Goal: Task Accomplishment & Management: Complete application form

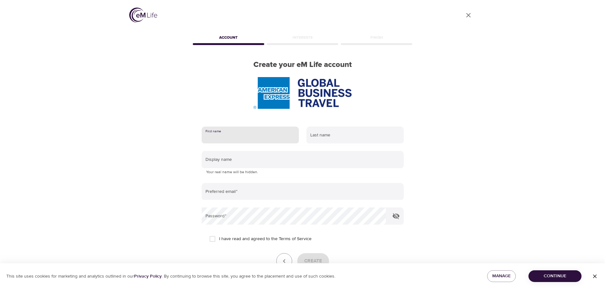
click at [223, 140] on input "text" at bounding box center [250, 135] width 97 height 17
type input "Karen"
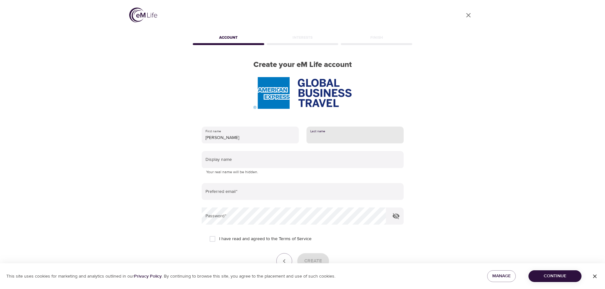
click at [340, 134] on input "text" at bounding box center [355, 135] width 97 height 17
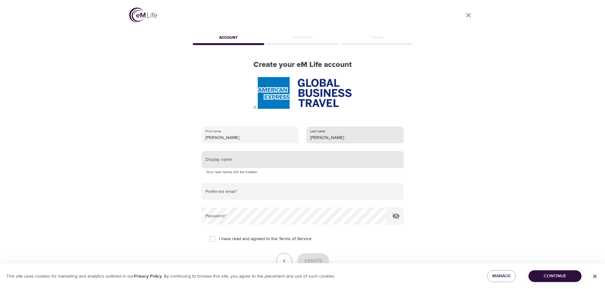
type input "Chen"
click at [253, 162] on input "text" at bounding box center [303, 159] width 202 height 17
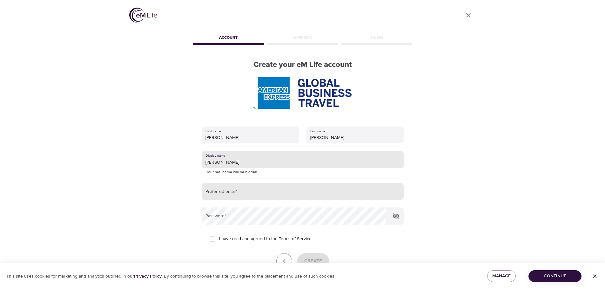
type input "Karen Chen"
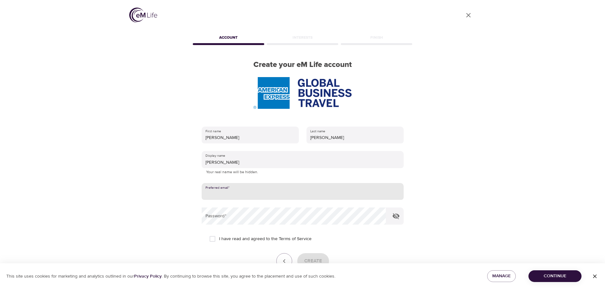
click at [218, 193] on input "email" at bounding box center [303, 191] width 202 height 17
drag, startPoint x: 272, startPoint y: 195, endPoint x: 151, endPoint y: 192, distance: 121.4
click at [151, 192] on div "User Profile Account Interests Finish Create your eM Life account First name Ka…" at bounding box center [303, 144] width 362 height 289
type input "[PERSON_NAME][EMAIL_ADDRESS][PERSON_NAME][DOMAIN_NAME]"
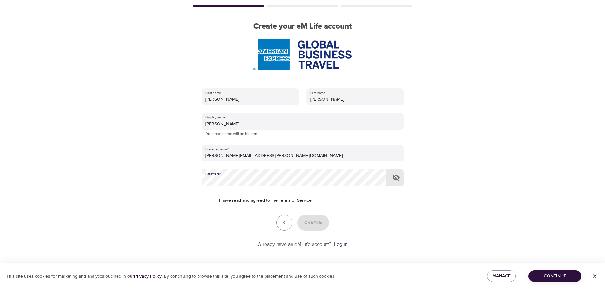
scroll to position [40, 0]
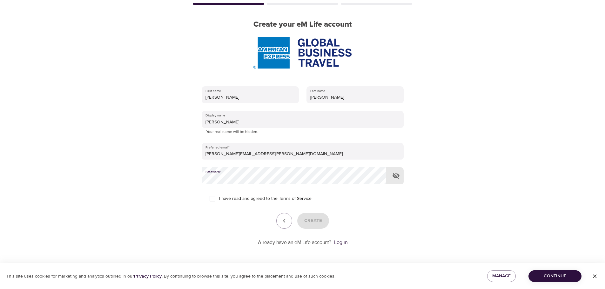
click at [396, 178] on icon "button" at bounding box center [396, 176] width 7 height 6
click at [211, 198] on input "I have read and agreed to the Terms of Service" at bounding box center [212, 198] width 13 height 13
checkbox input "true"
click at [317, 219] on span "Create" at bounding box center [313, 221] width 18 height 8
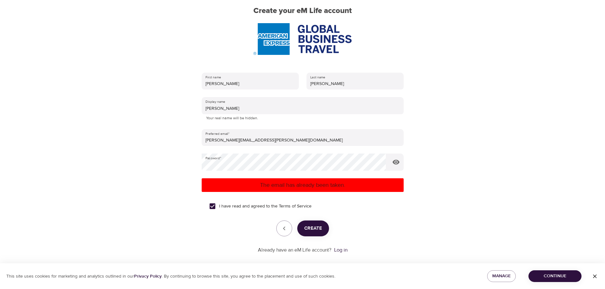
scroll to position [62, 0]
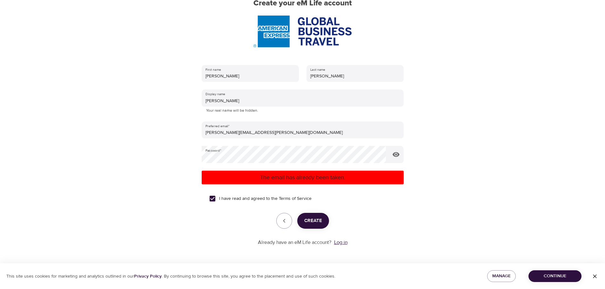
click at [341, 243] on link "Log in" at bounding box center [340, 242] width 13 height 6
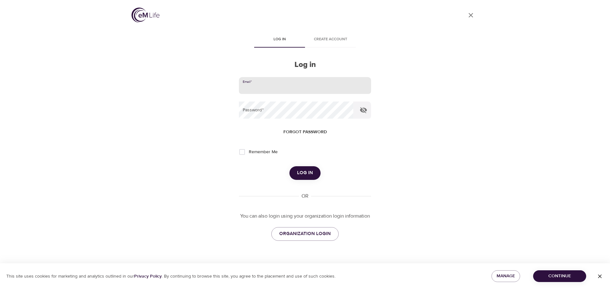
click at [269, 86] on input "email" at bounding box center [305, 85] width 132 height 17
type input "[PERSON_NAME][EMAIL_ADDRESS][PERSON_NAME][DOMAIN_NAME]"
click at [242, 153] on input "Remember Me" at bounding box center [241, 151] width 13 height 13
checkbox input "true"
click at [301, 171] on span "Log in" at bounding box center [305, 173] width 16 height 8
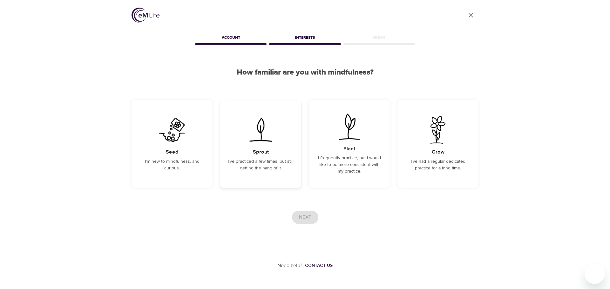
click at [264, 158] on p "I've practiced a few times, but still getting the hang of it." at bounding box center [261, 164] width 66 height 13
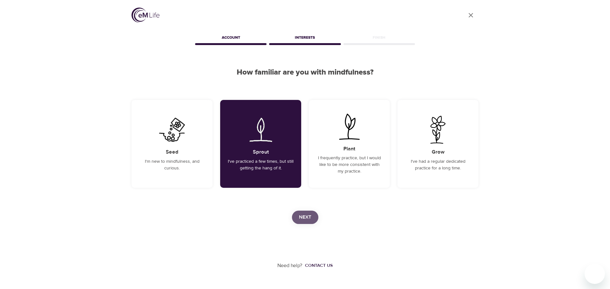
click at [306, 214] on span "Next" at bounding box center [305, 217] width 12 height 8
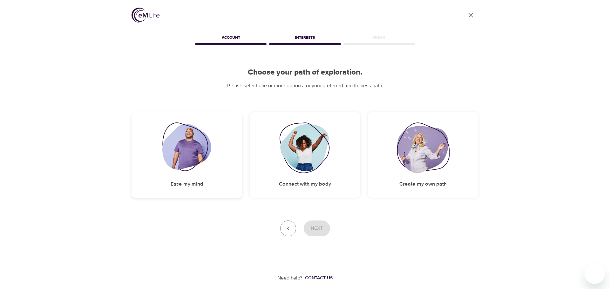
click at [179, 149] on img at bounding box center [186, 148] width 49 height 51
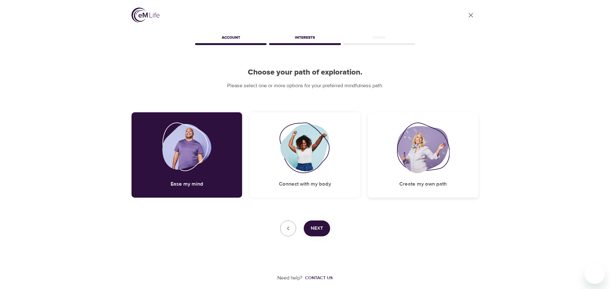
click at [422, 150] on img at bounding box center [423, 148] width 53 height 51
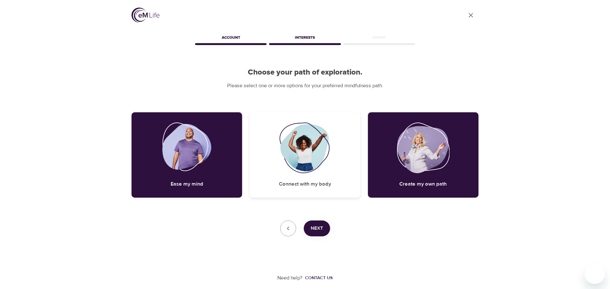
click at [302, 151] on img at bounding box center [304, 148] width 51 height 51
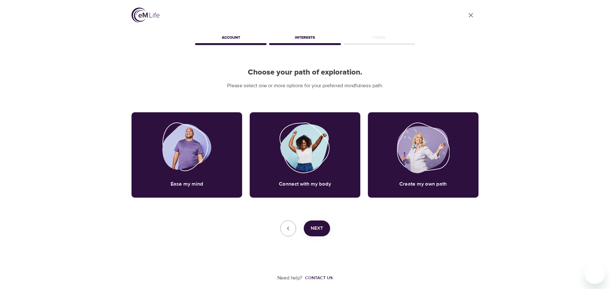
click at [315, 229] on span "Next" at bounding box center [317, 229] width 12 height 8
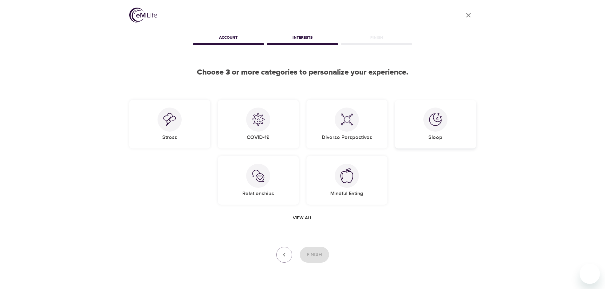
click at [428, 125] on div at bounding box center [435, 120] width 24 height 24
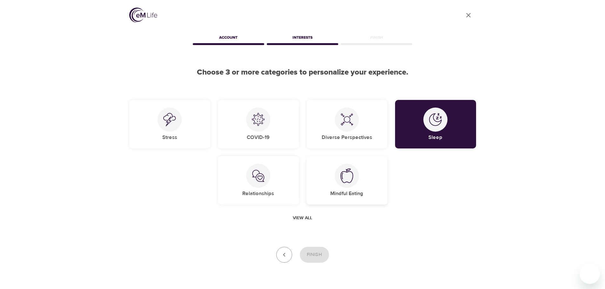
click at [349, 178] on img at bounding box center [347, 176] width 13 height 15
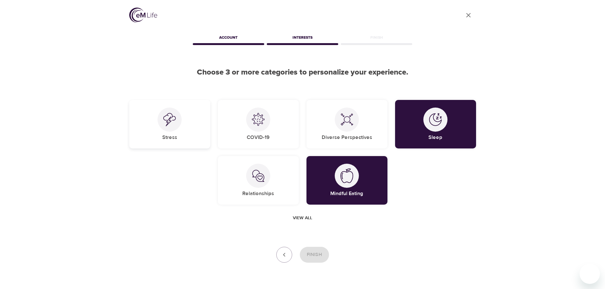
click at [172, 121] on img at bounding box center [169, 119] width 13 height 13
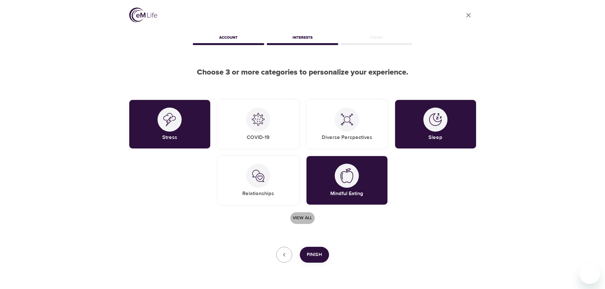
click at [309, 218] on span "View all" at bounding box center [302, 218] width 19 height 8
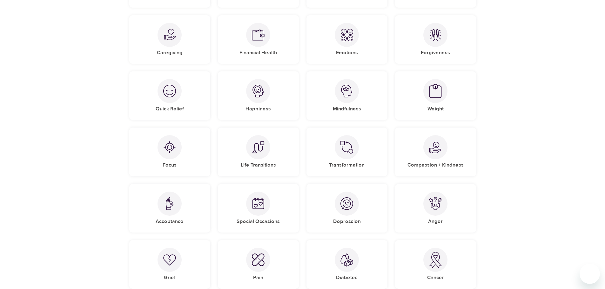
scroll to position [254, 0]
click at [261, 145] on img at bounding box center [258, 147] width 13 height 13
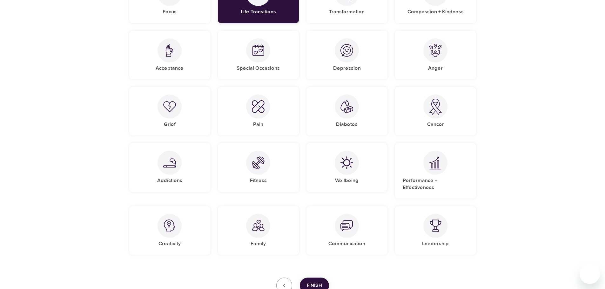
scroll to position [413, 0]
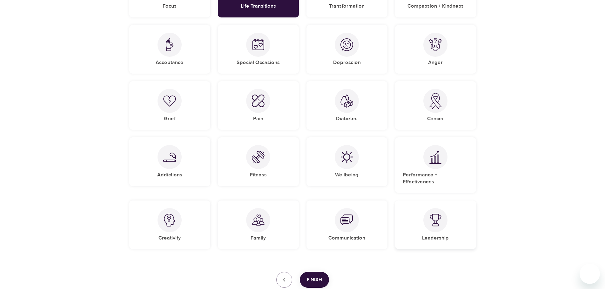
click at [438, 214] on img at bounding box center [435, 220] width 13 height 13
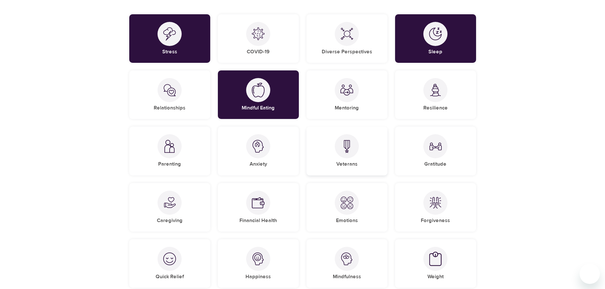
scroll to position [64, 0]
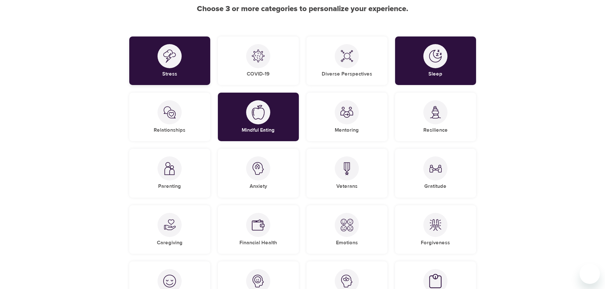
click at [177, 68] on div "Stress" at bounding box center [169, 61] width 81 height 49
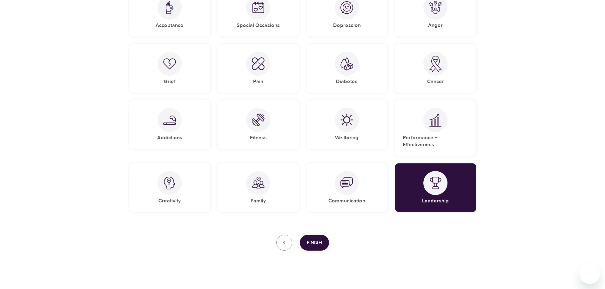
scroll to position [450, 0]
click at [314, 239] on span "Finish" at bounding box center [314, 243] width 15 height 8
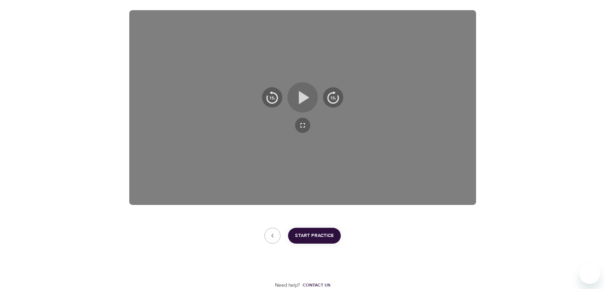
click at [300, 95] on icon "button" at bounding box center [304, 97] width 10 height 13
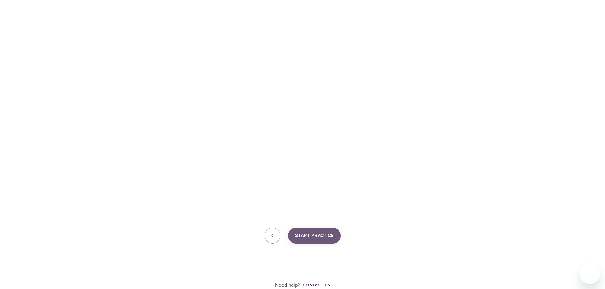
click at [315, 235] on span "Start Practice" at bounding box center [314, 236] width 39 height 8
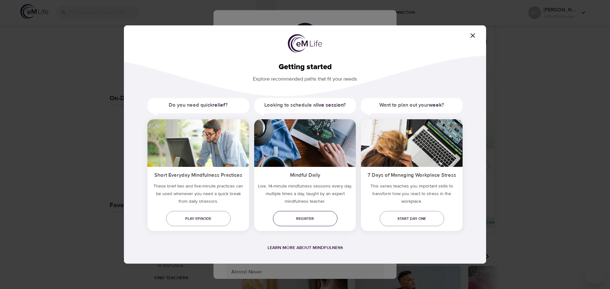
click at [313, 217] on span "Register" at bounding box center [305, 219] width 54 height 7
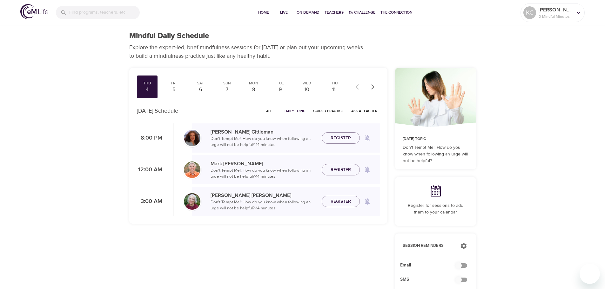
click at [466, 267] on input "checkbox" at bounding box center [459, 266] width 36 height 12
checkbox input "true"
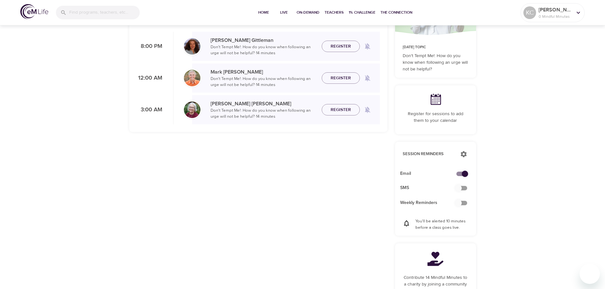
scroll to position [95, 0]
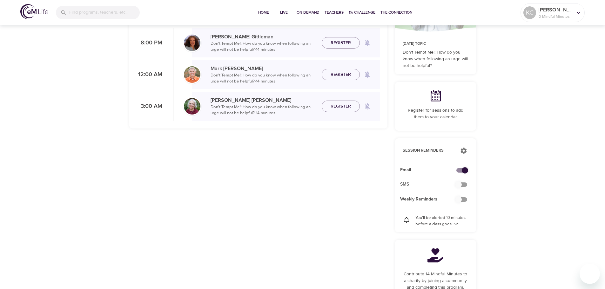
click at [464, 199] on input "checkbox" at bounding box center [459, 200] width 36 height 12
click at [466, 200] on input "checkbox" at bounding box center [459, 200] width 36 height 12
click at [462, 198] on input "checkbox" at bounding box center [459, 200] width 36 height 12
click at [460, 199] on input "checkbox" at bounding box center [459, 200] width 36 height 12
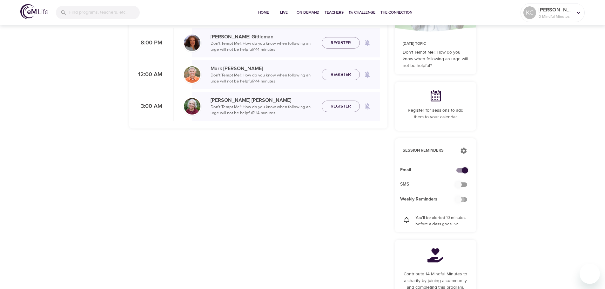
drag, startPoint x: 461, startPoint y: 199, endPoint x: 468, endPoint y: 200, distance: 7.0
click at [468, 200] on input "checkbox" at bounding box center [459, 200] width 36 height 12
click at [467, 200] on input "checkbox" at bounding box center [459, 200] width 36 height 12
checkbox input "false"
click at [465, 151] on icon "button" at bounding box center [464, 151] width 6 height 6
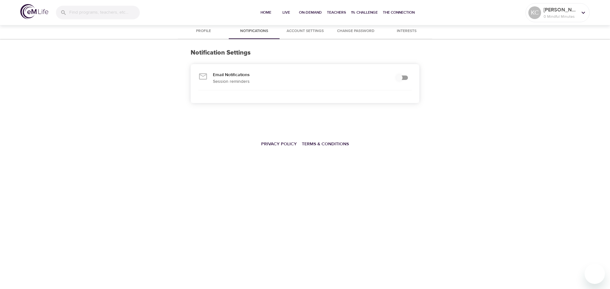
checkbox input "true"
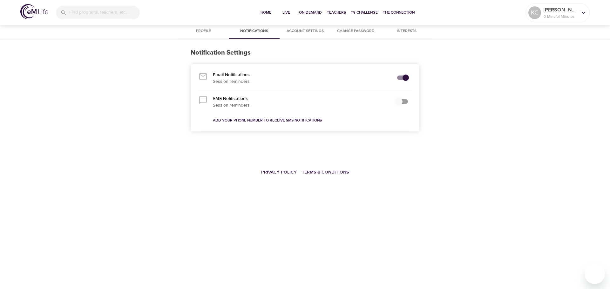
click at [204, 30] on span "Profile" at bounding box center [203, 31] width 43 height 7
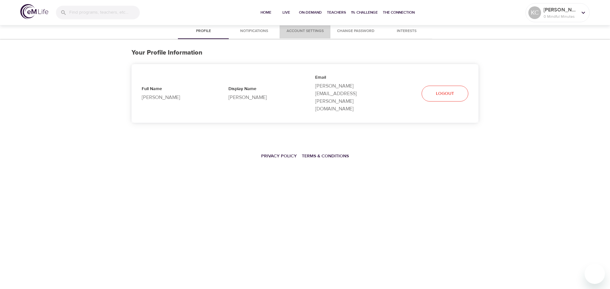
click at [296, 32] on span "Account Settings" at bounding box center [304, 31] width 43 height 7
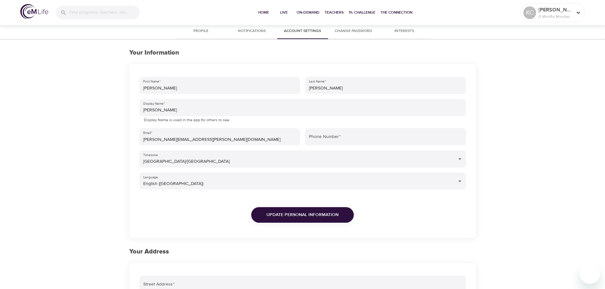
click at [407, 32] on span "Interests" at bounding box center [404, 31] width 43 height 7
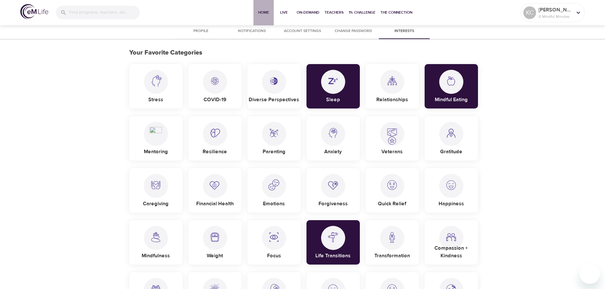
click at [257, 14] on span "Home" at bounding box center [263, 12] width 15 height 7
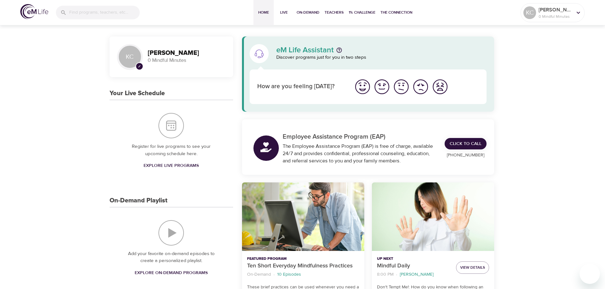
click at [382, 88] on img "I'm feeling good" at bounding box center [381, 86] width 17 height 17
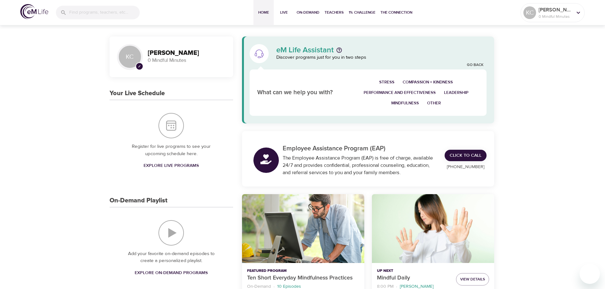
click at [438, 103] on span "Other" at bounding box center [434, 103] width 14 height 7
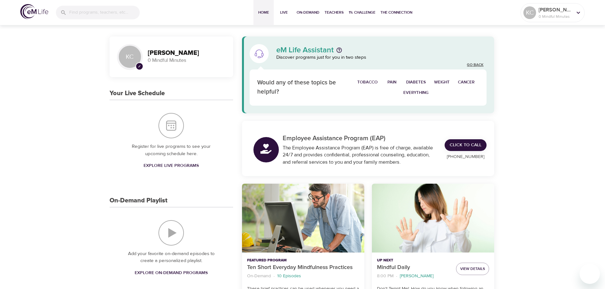
click at [475, 64] on link "Go Back" at bounding box center [475, 65] width 17 height 5
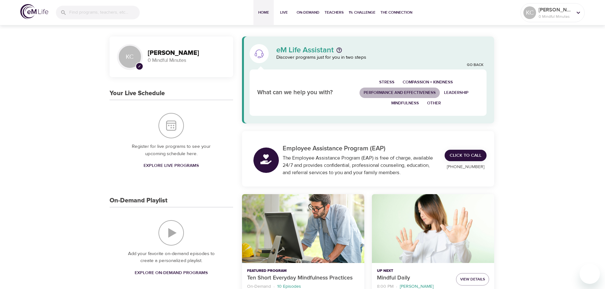
click at [414, 91] on span "Performance and Effectiveness" at bounding box center [400, 92] width 72 height 7
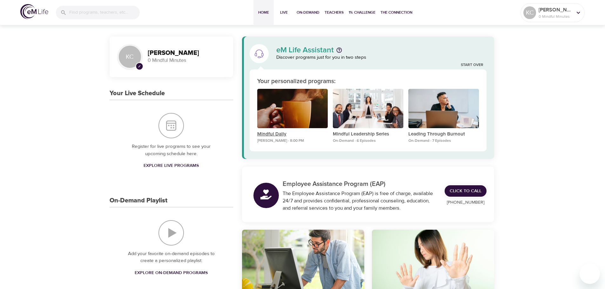
click at [275, 134] on p "Mindful Daily" at bounding box center [292, 134] width 71 height 7
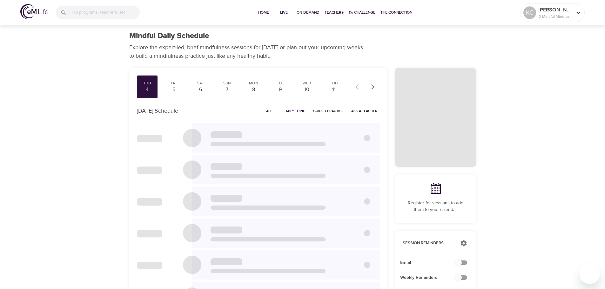
checkbox input "true"
